Goal: Download file/media

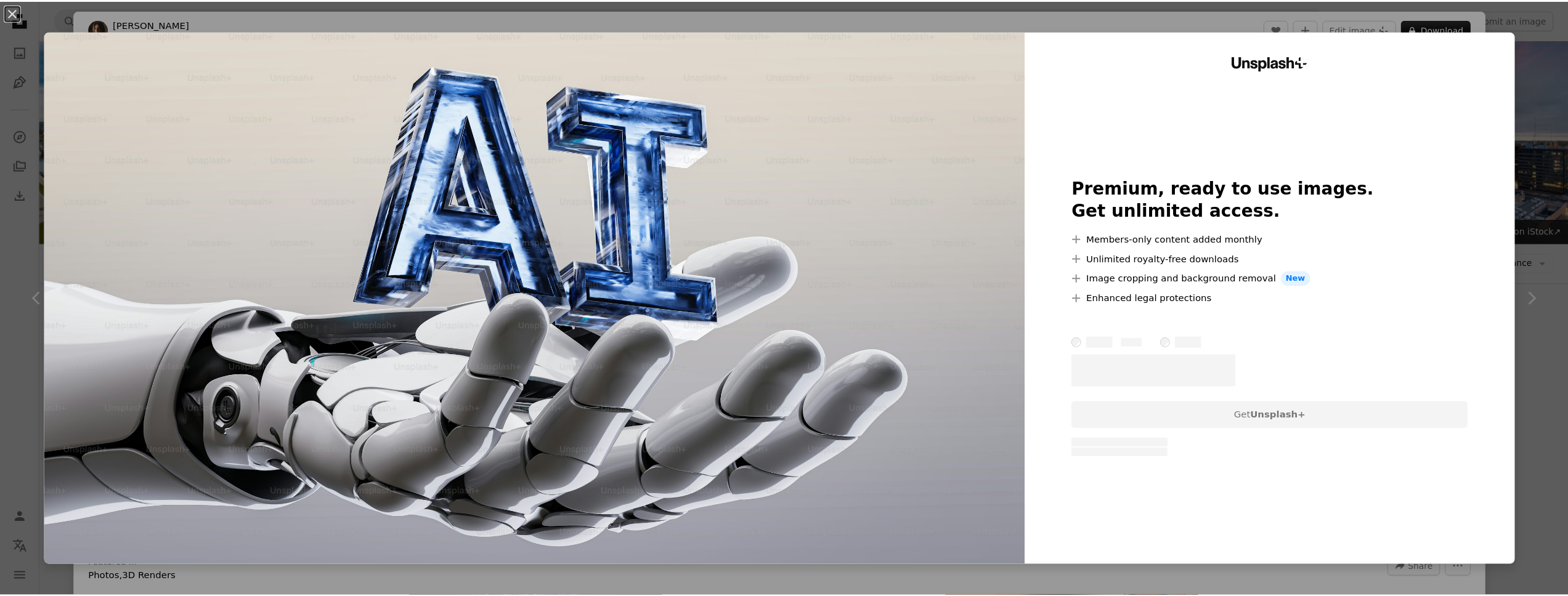
scroll to position [640, 0]
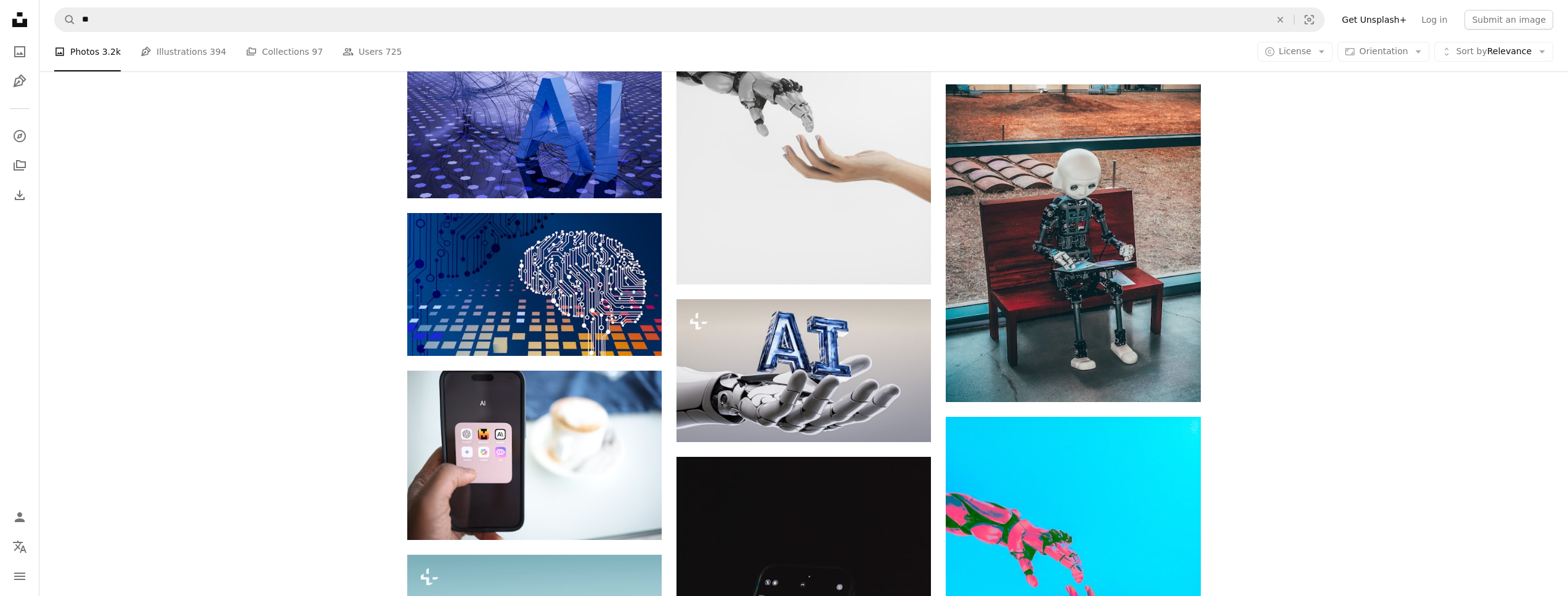
click at [12, 18] on icon "Unsplash logo Unsplash Home" at bounding box center [20, 20] width 25 height 25
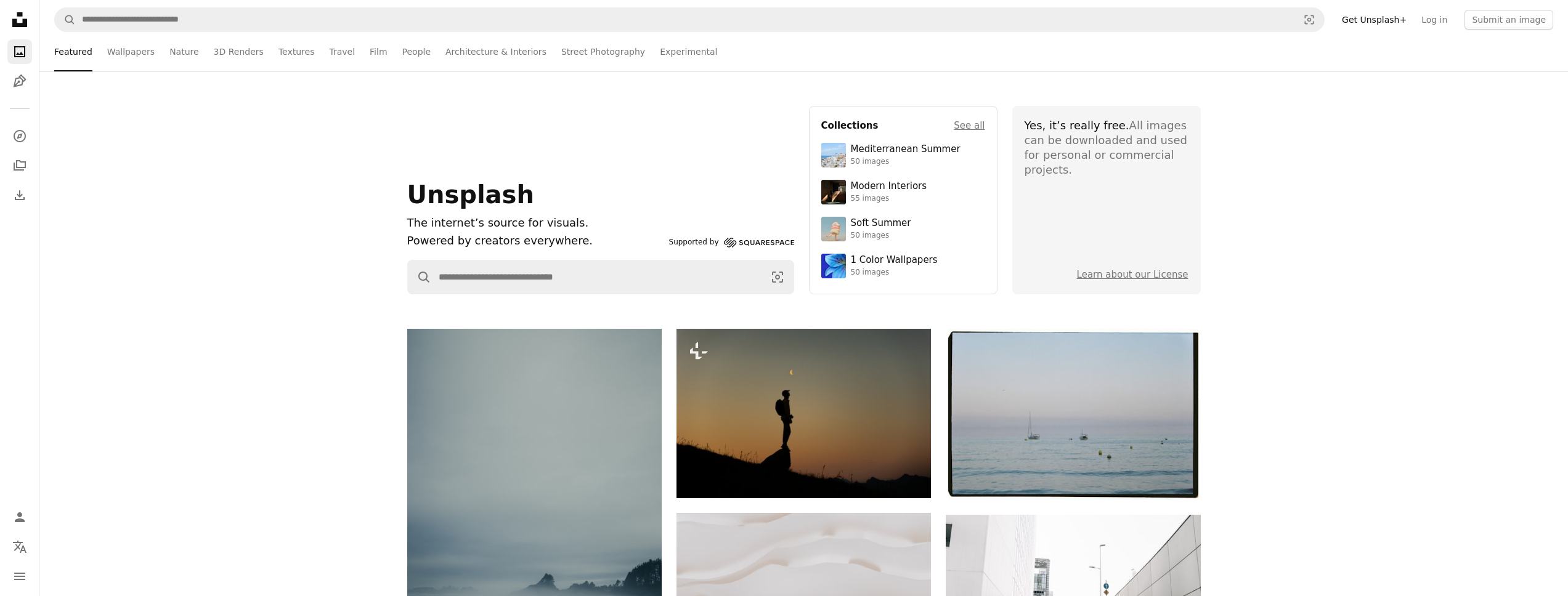
drag, startPoint x: 255, startPoint y: 227, endPoint x: 215, endPoint y: 112, distance: 121.8
click at [255, 226] on div "Unsplash The internet’s source for visuals. Powered by creators everywhere. Sup…" at bounding box center [803, 200] width 1529 height 189
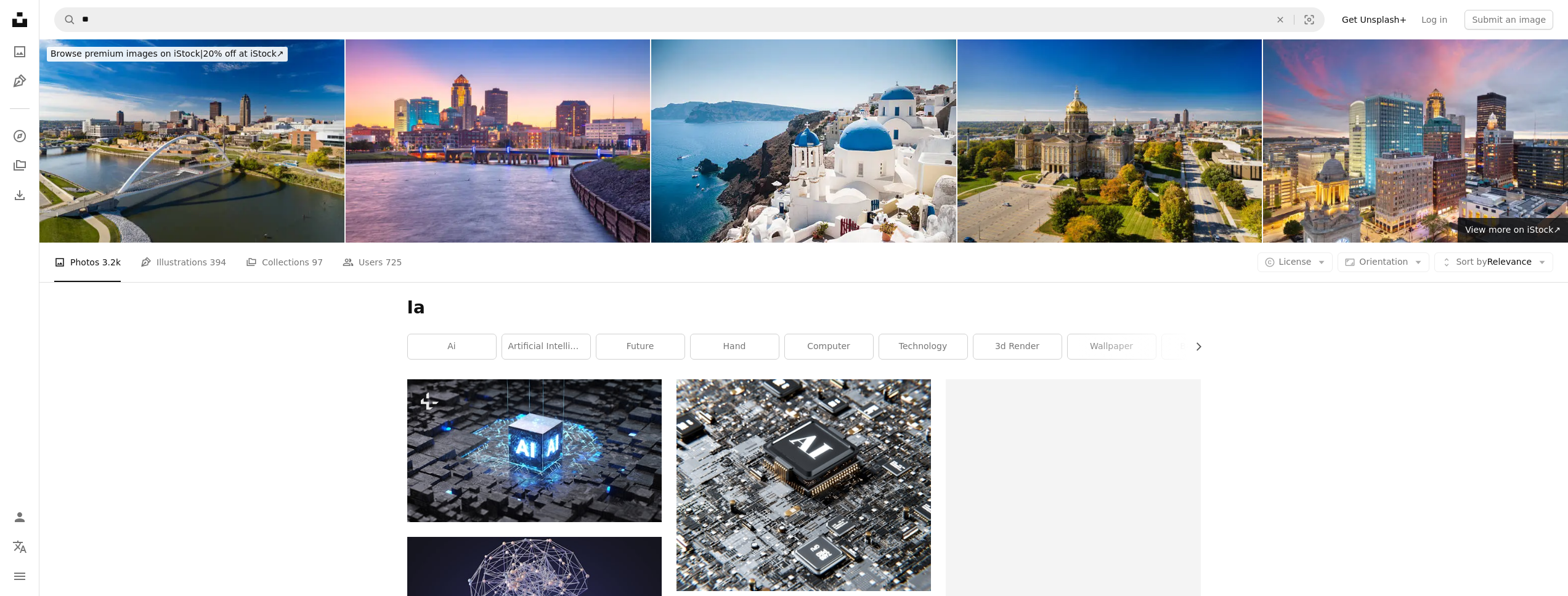
scroll to position [640, 0]
